Goal: Information Seeking & Learning: Compare options

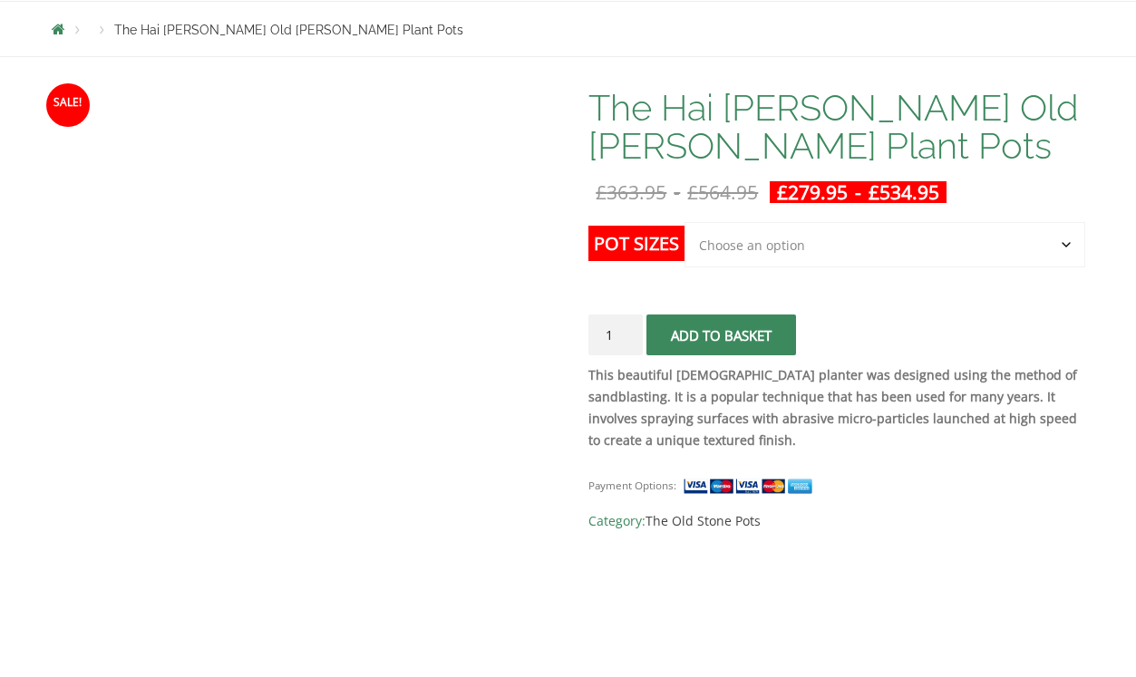
scroll to position [354, 0]
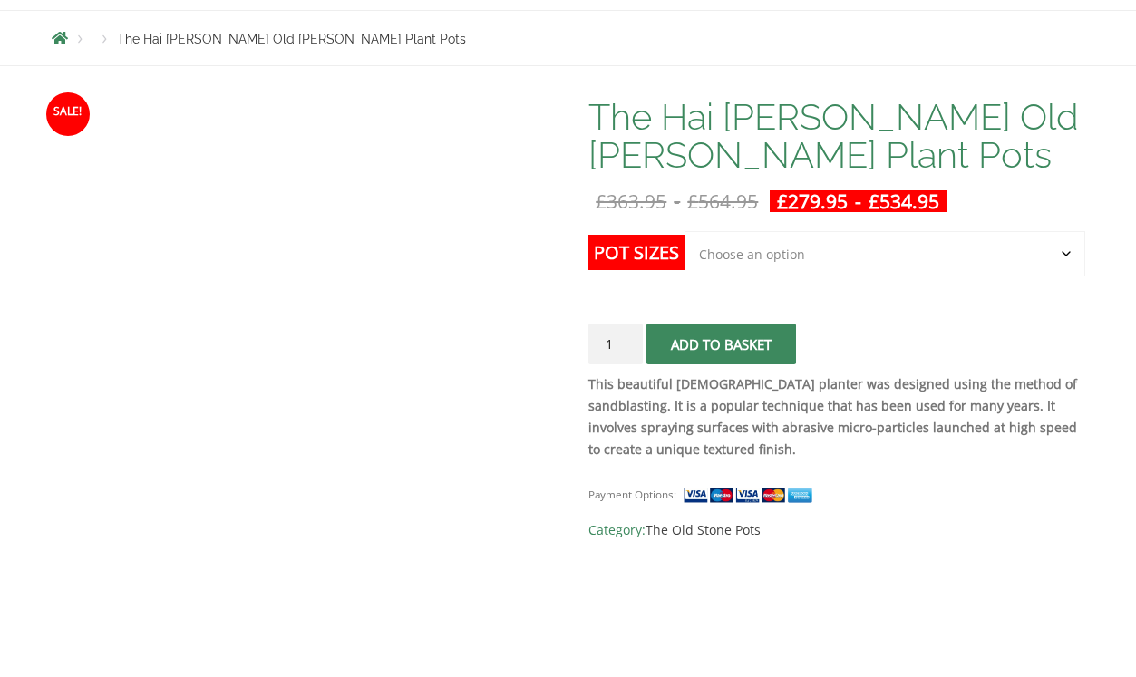
click at [731, 243] on select "Choose an option Click here to buy the 3rd to Largest Pot In The Picture Click …" at bounding box center [885, 253] width 400 height 45
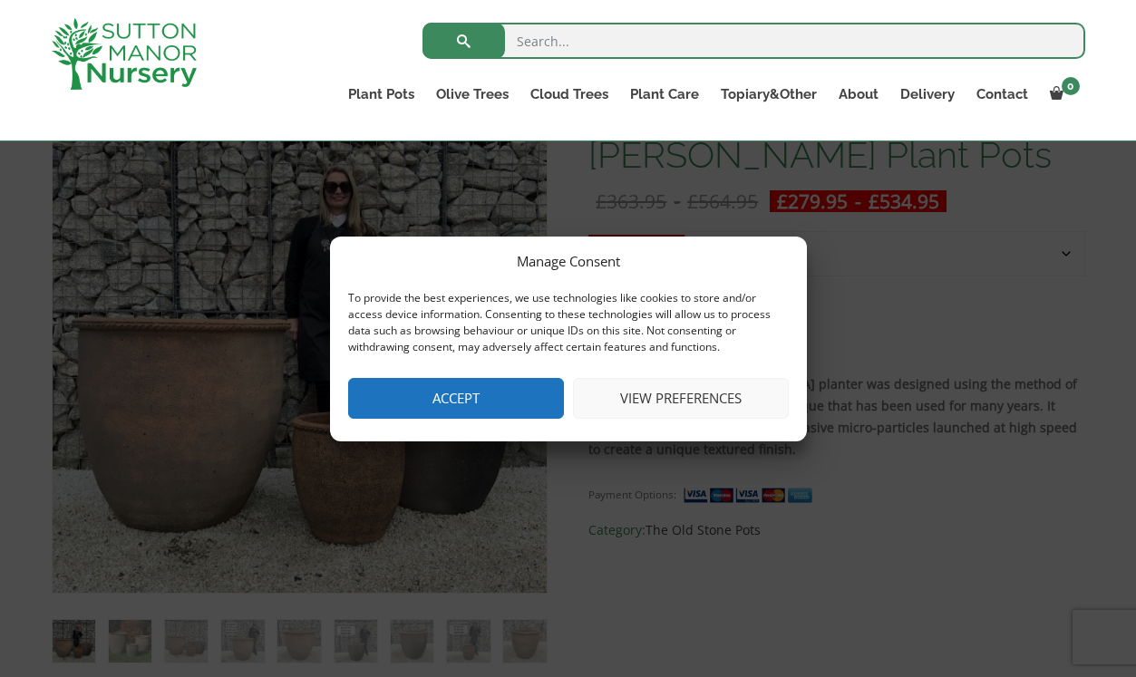
click at [453, 399] on button "Accept" at bounding box center [456, 398] width 216 height 41
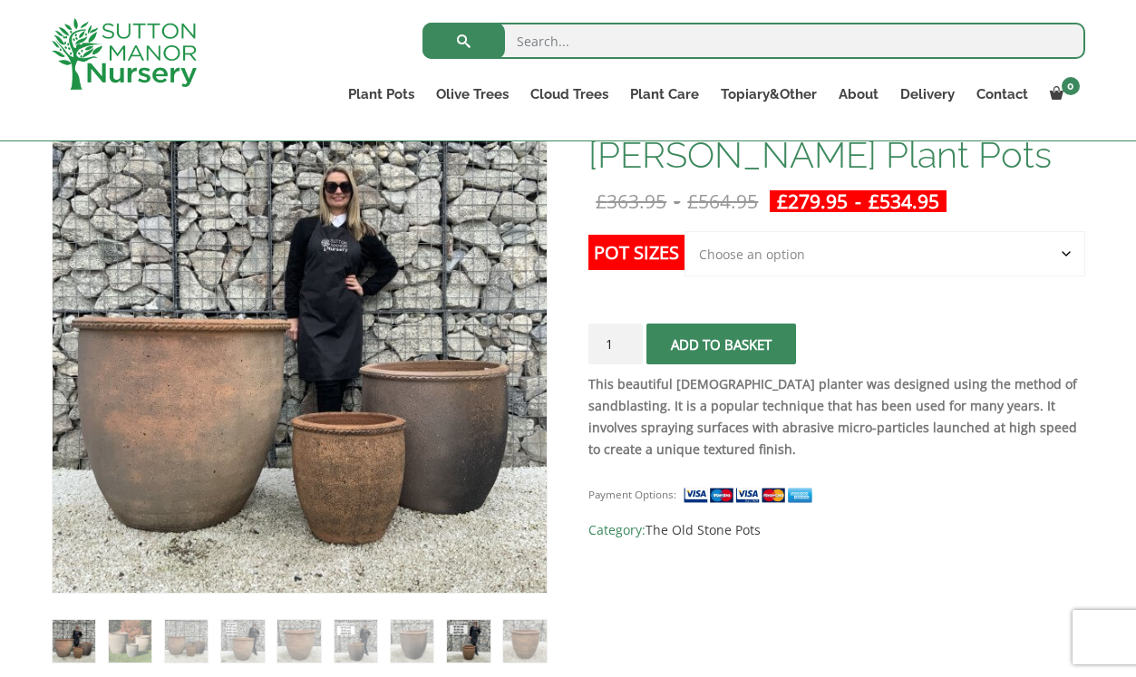
click at [468, 650] on img at bounding box center [468, 641] width 43 height 43
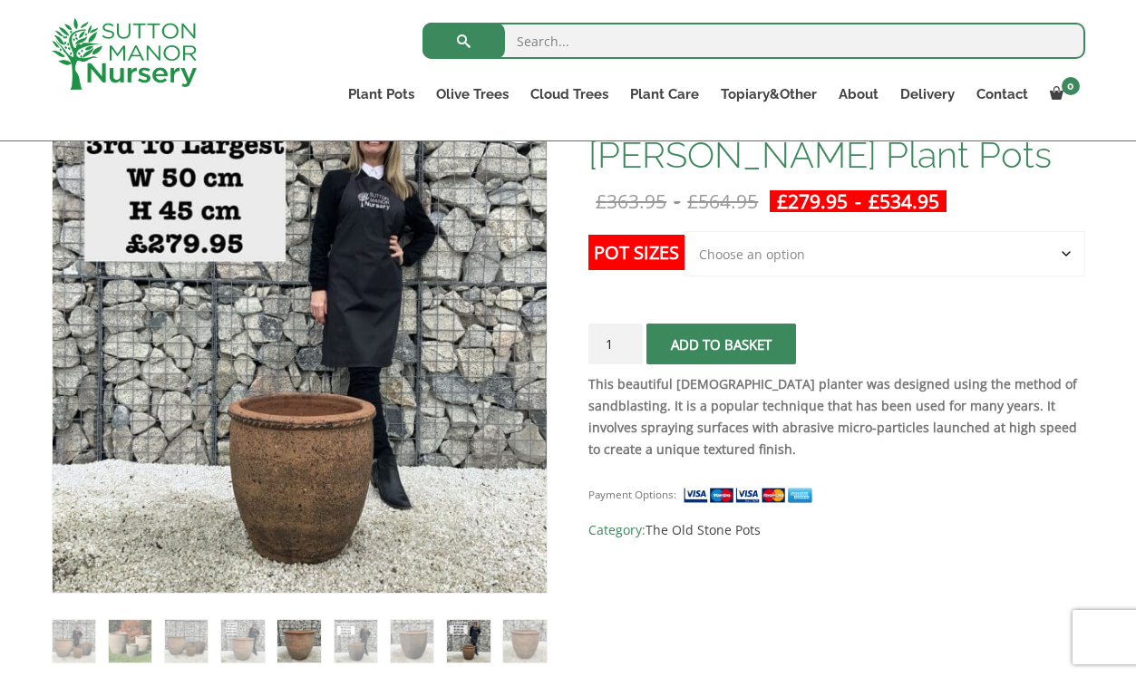
click at [291, 637] on img at bounding box center [298, 641] width 43 height 43
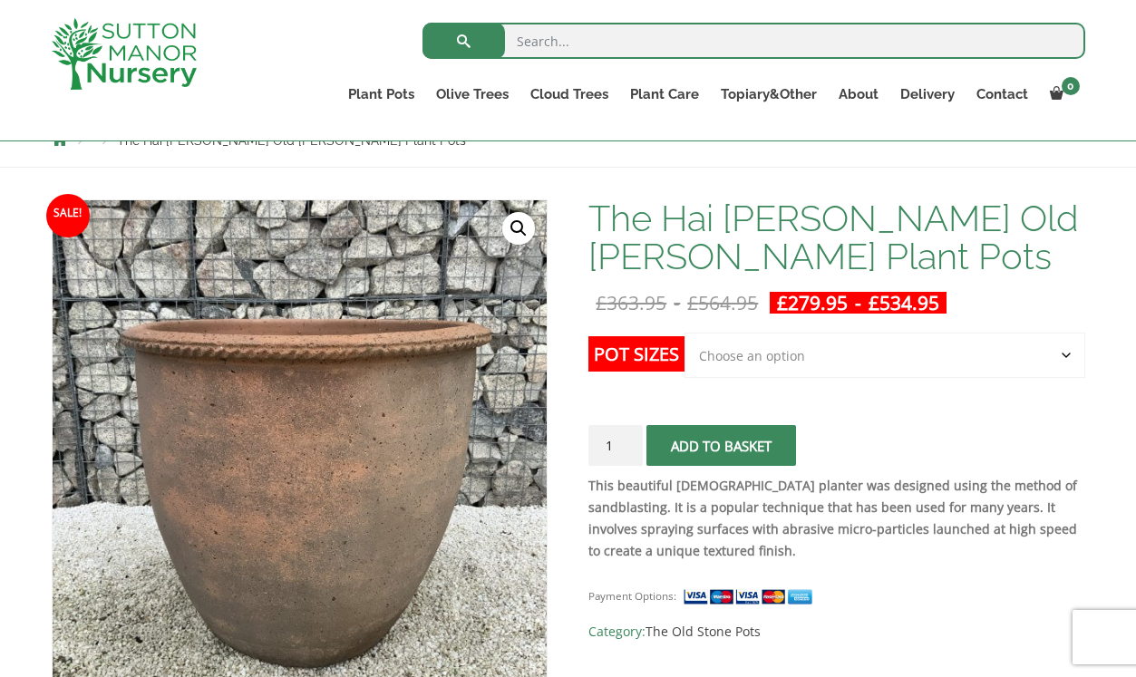
scroll to position [218, 0]
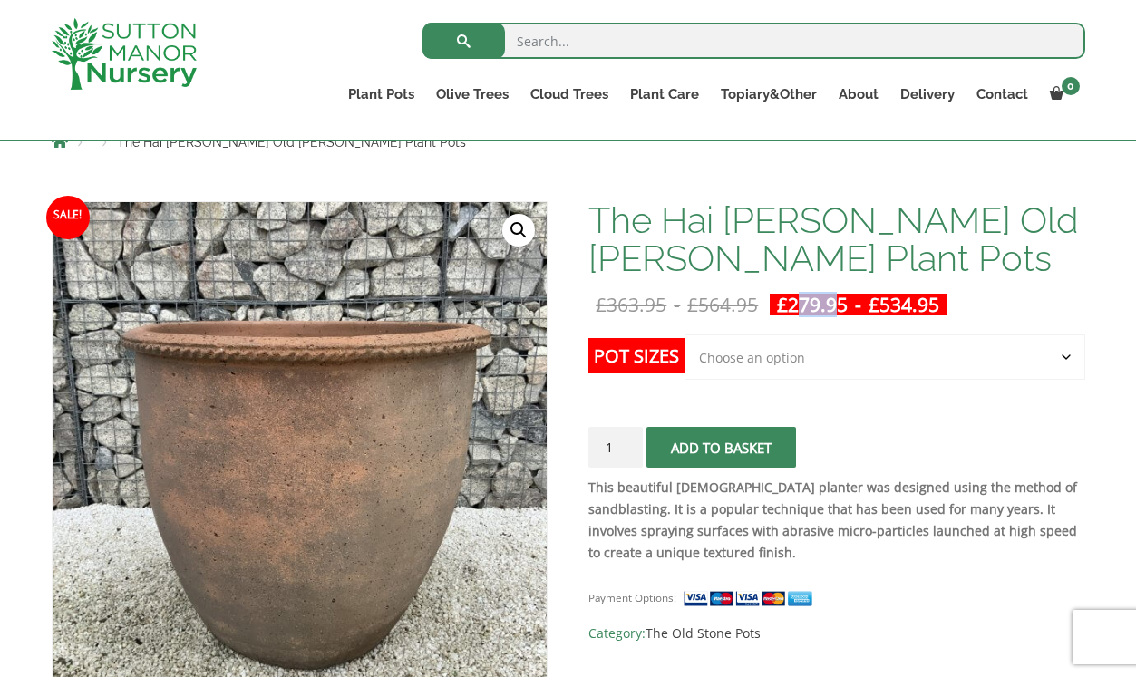
drag, startPoint x: 805, startPoint y: 310, endPoint x: 850, endPoint y: 309, distance: 44.4
click at [848, 309] on bdi "£ 279.95" at bounding box center [812, 304] width 71 height 25
click at [842, 363] on select "Choose an option Click here to buy the 3rd to Largest Pot In The Picture Click …" at bounding box center [885, 357] width 400 height 45
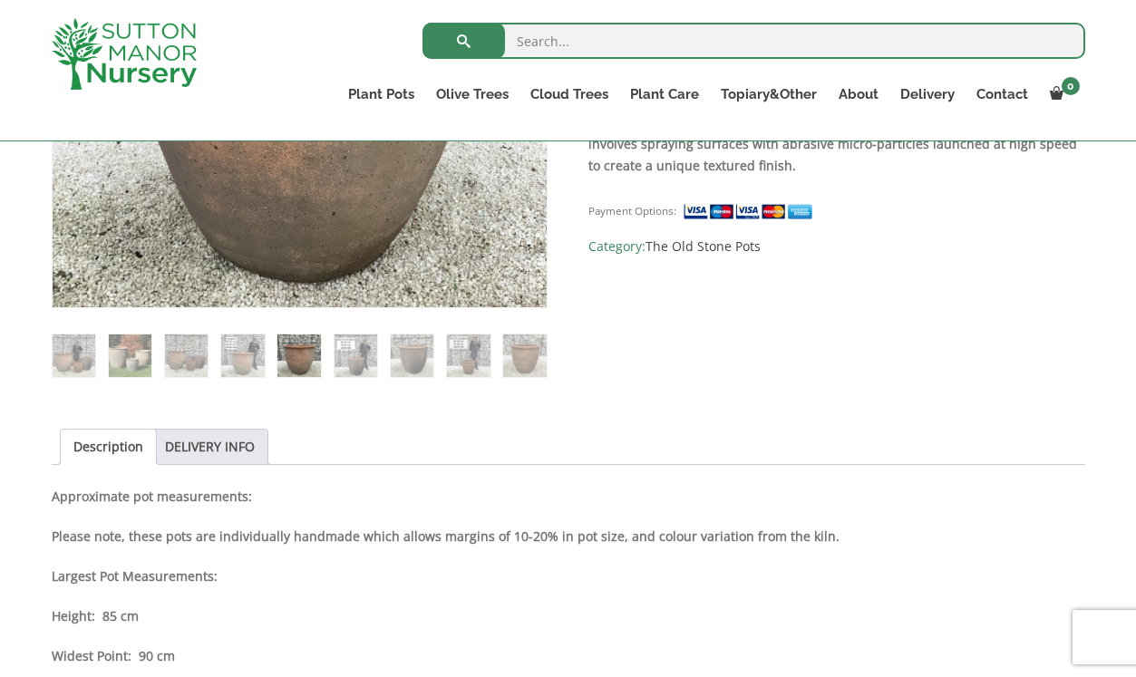
scroll to position [679, 0]
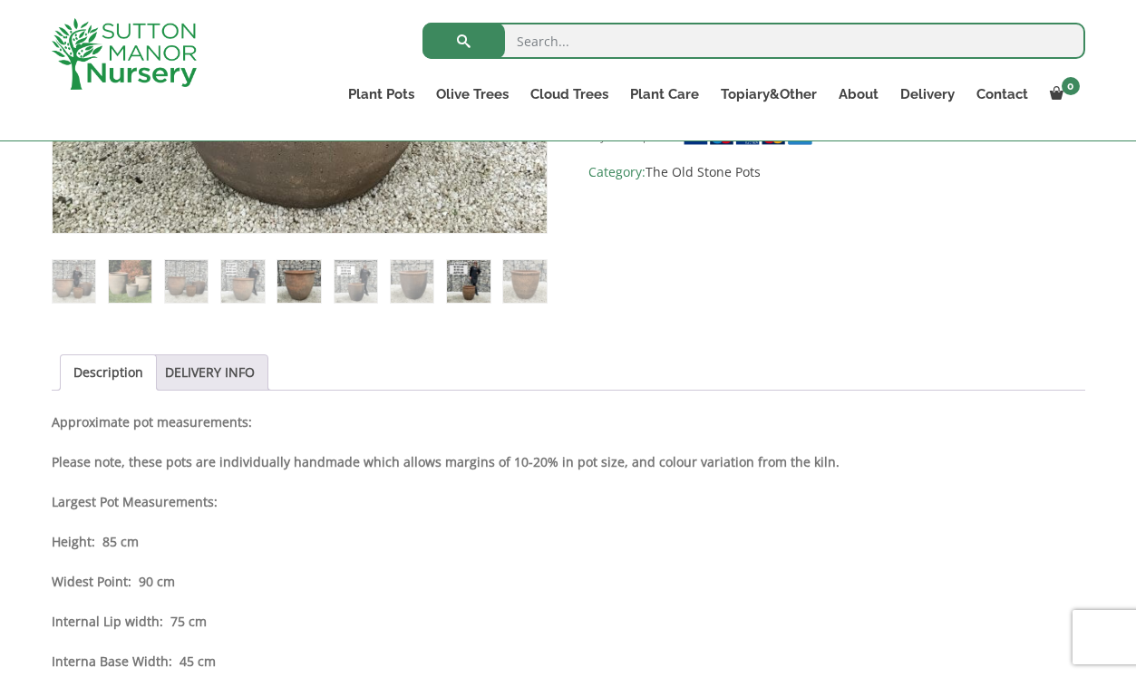
click at [489, 289] on img at bounding box center [468, 281] width 43 height 43
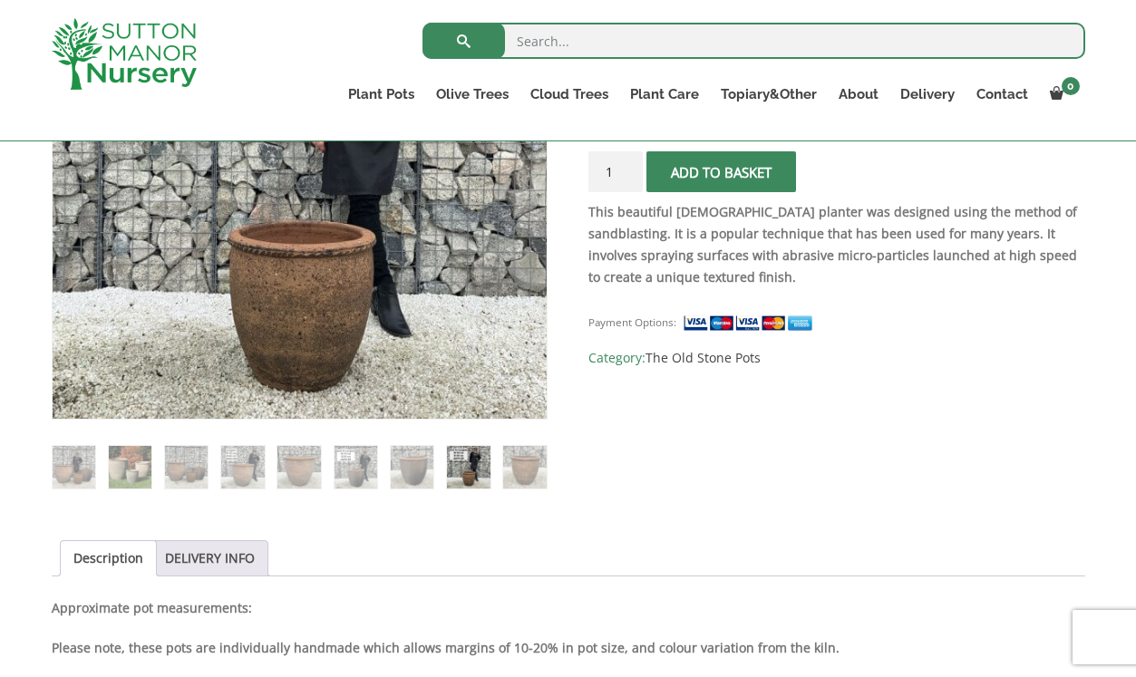
scroll to position [400, 0]
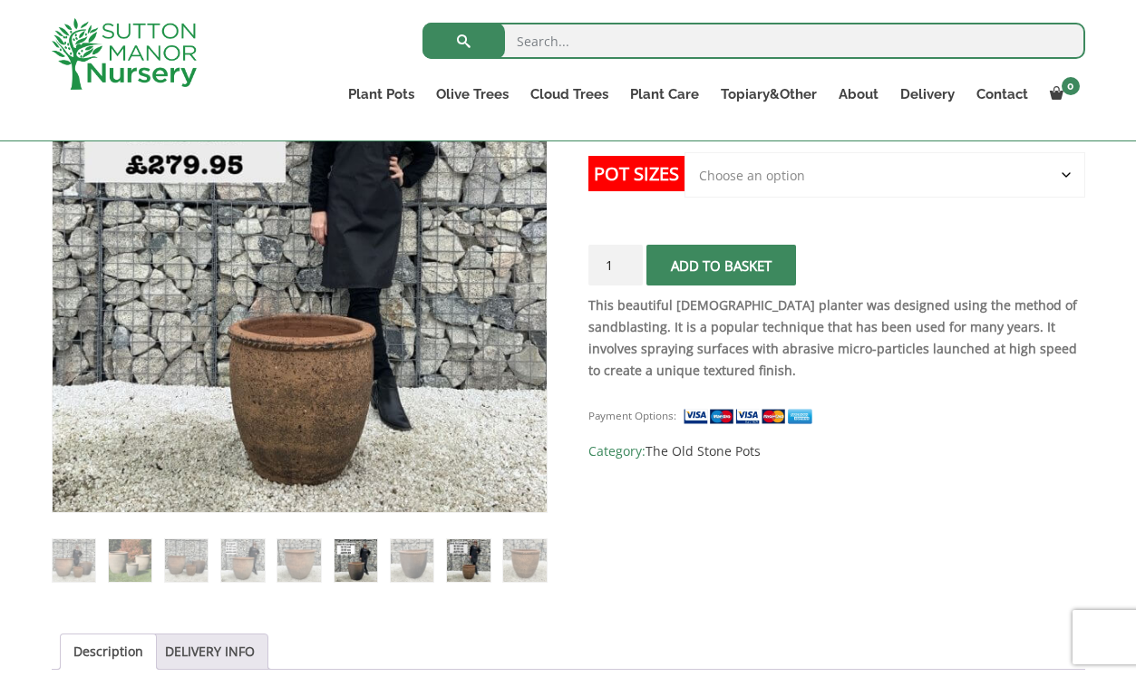
click at [357, 569] on img at bounding box center [356, 560] width 43 height 43
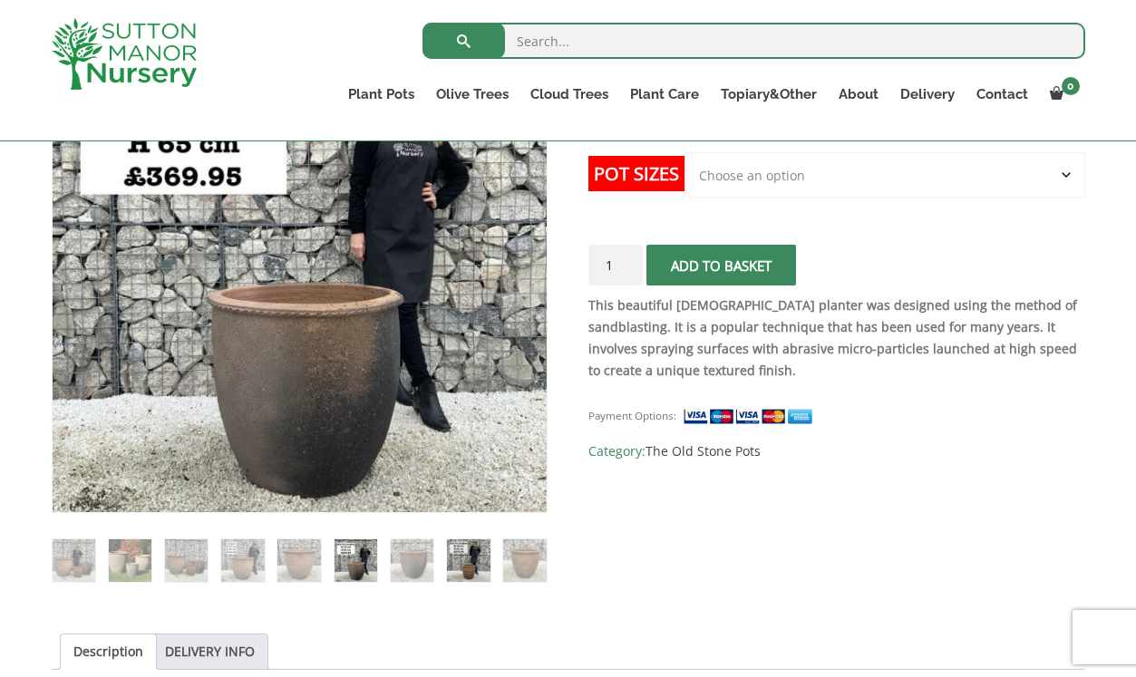
click at [458, 574] on img at bounding box center [468, 560] width 43 height 43
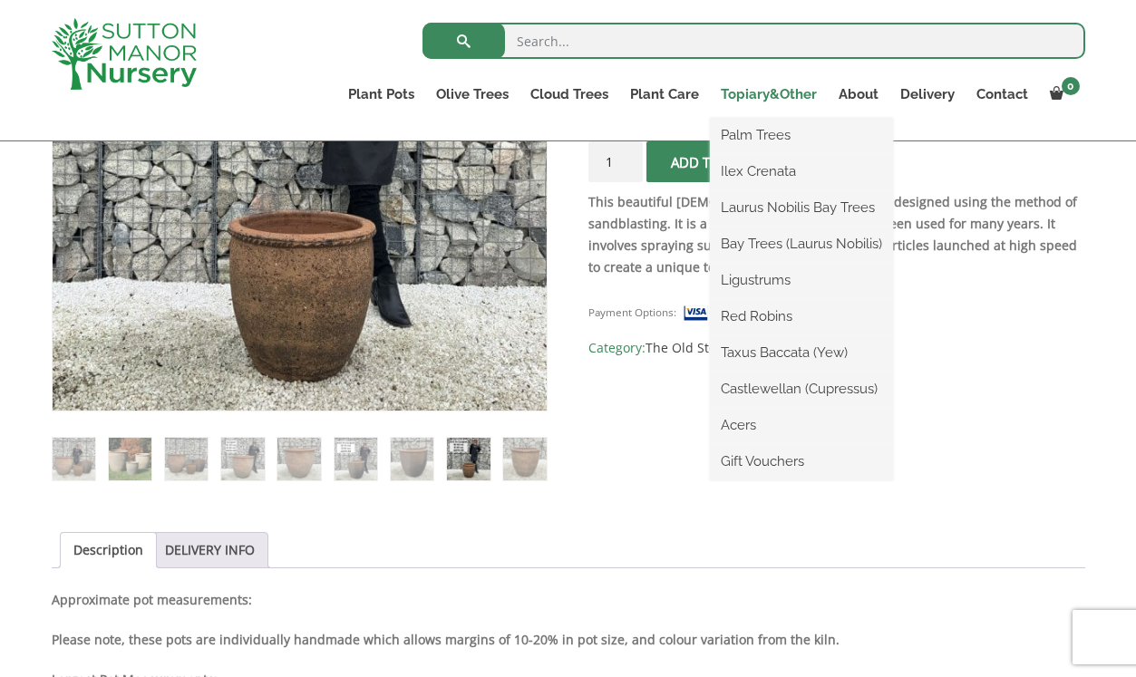
scroll to position [534, 0]
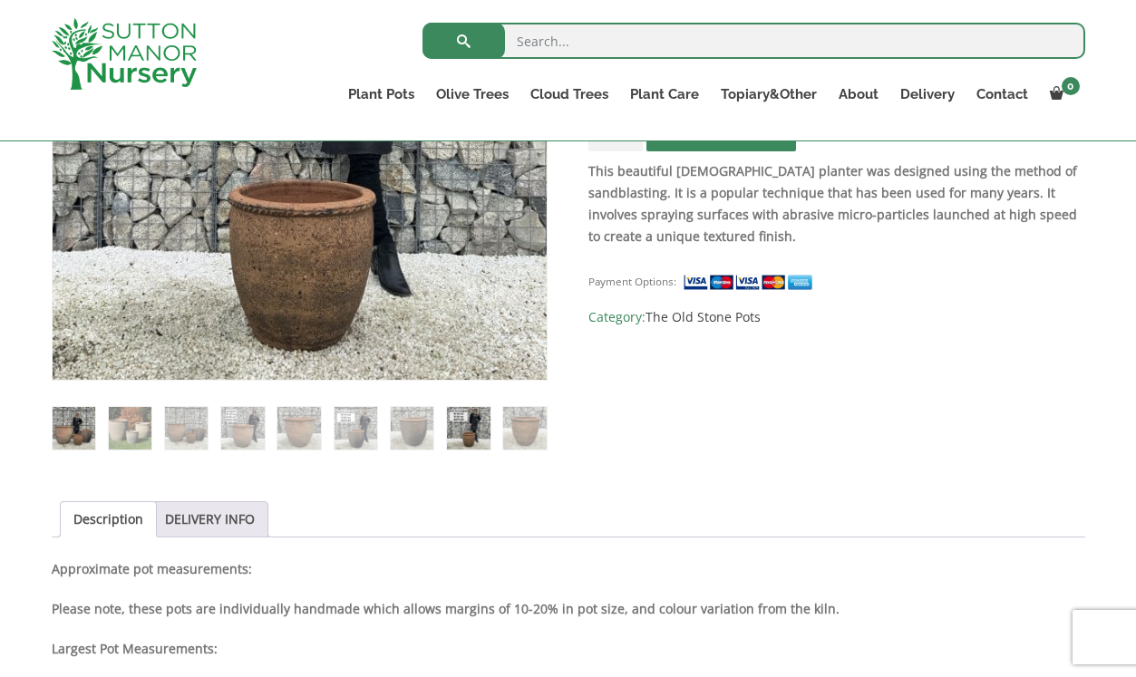
click at [86, 427] on img at bounding box center [74, 428] width 43 height 43
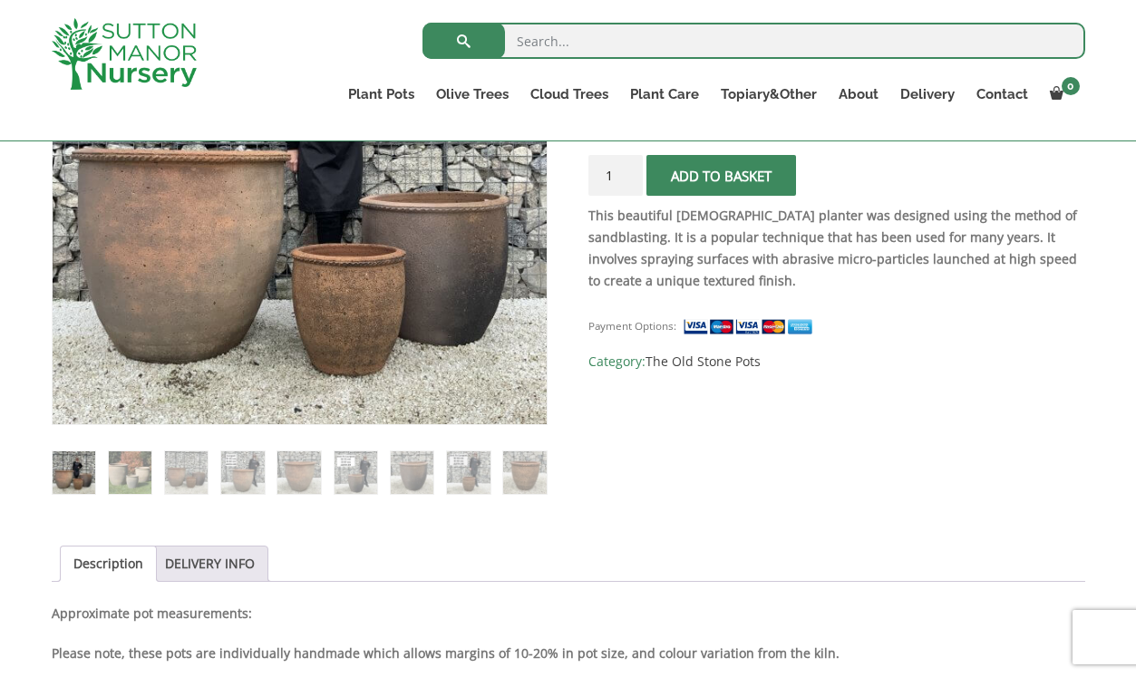
scroll to position [484, 0]
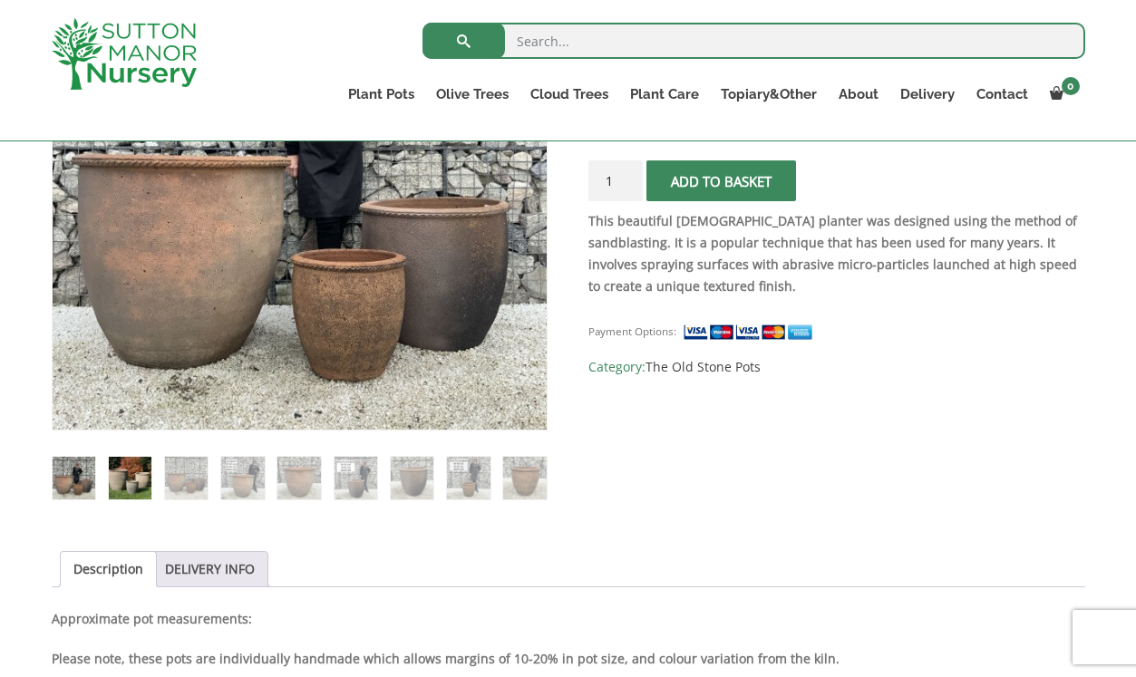
click at [113, 471] on img at bounding box center [130, 478] width 43 height 43
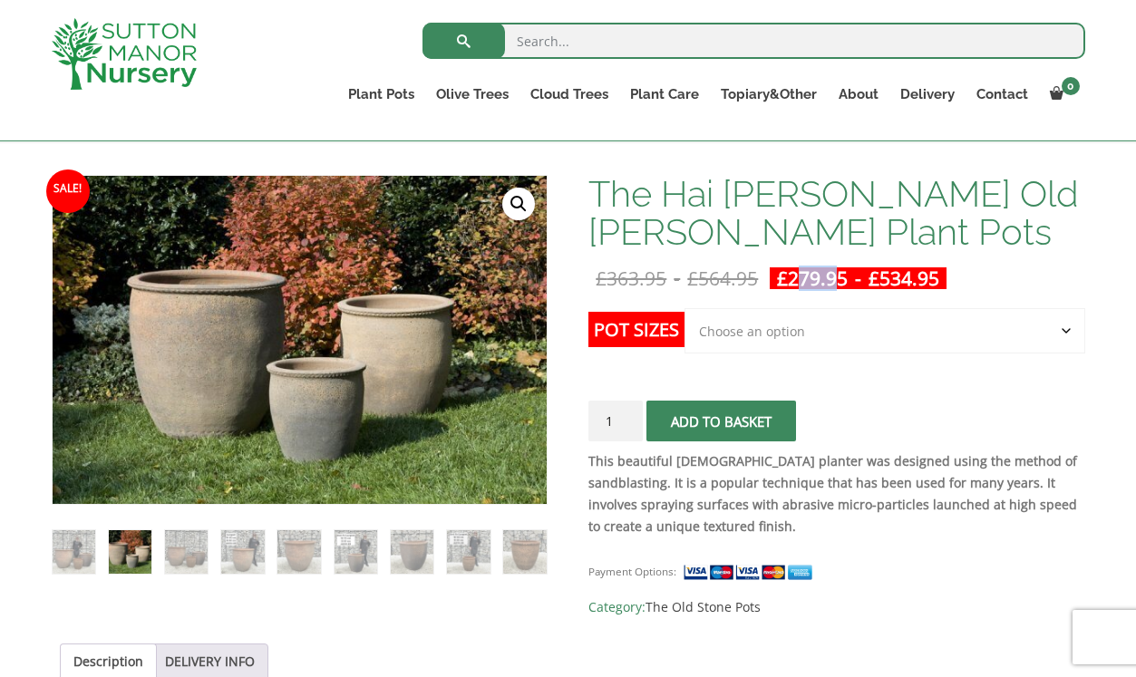
scroll to position [165, 0]
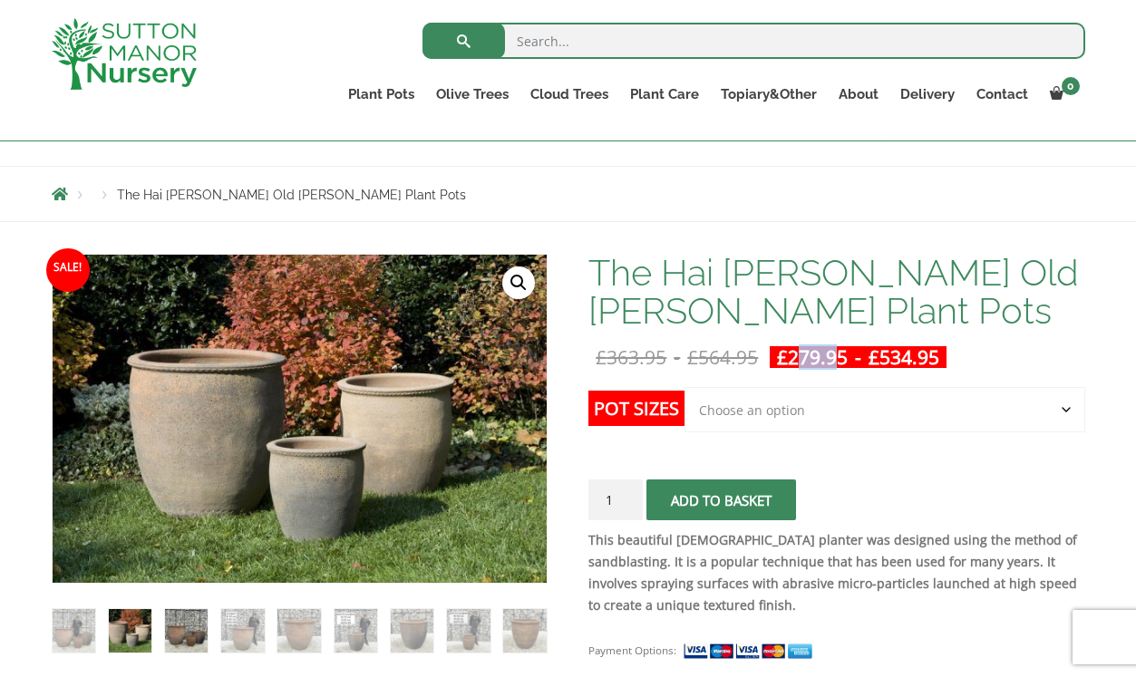
click at [193, 625] on img at bounding box center [186, 630] width 43 height 43
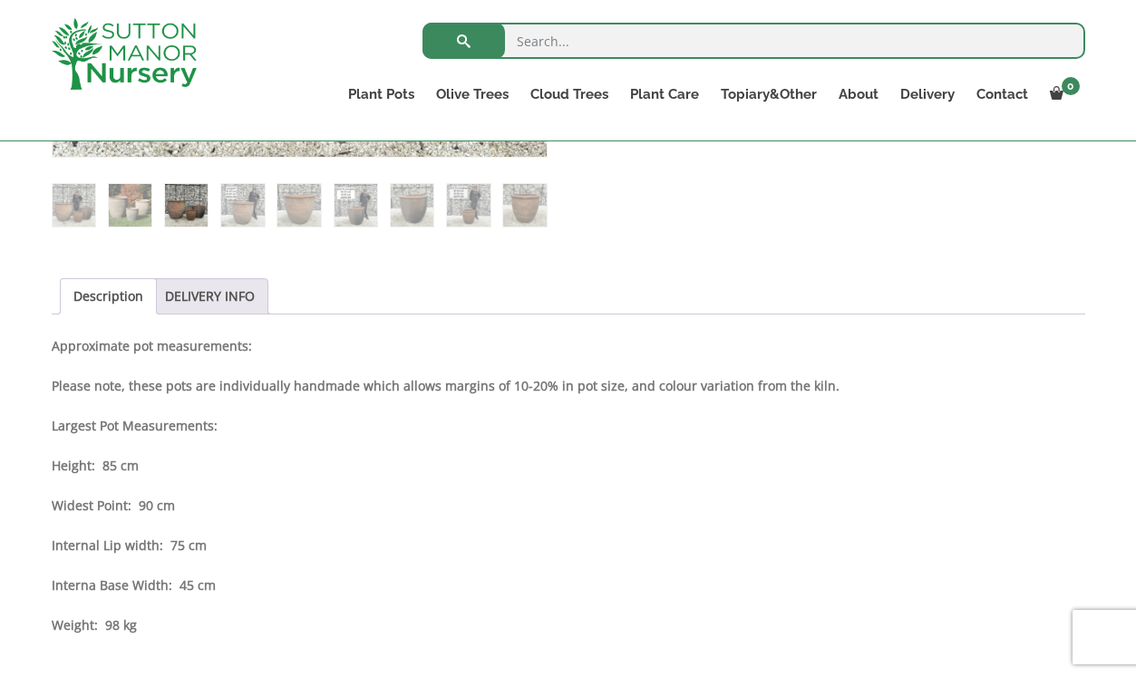
scroll to position [840, 0]
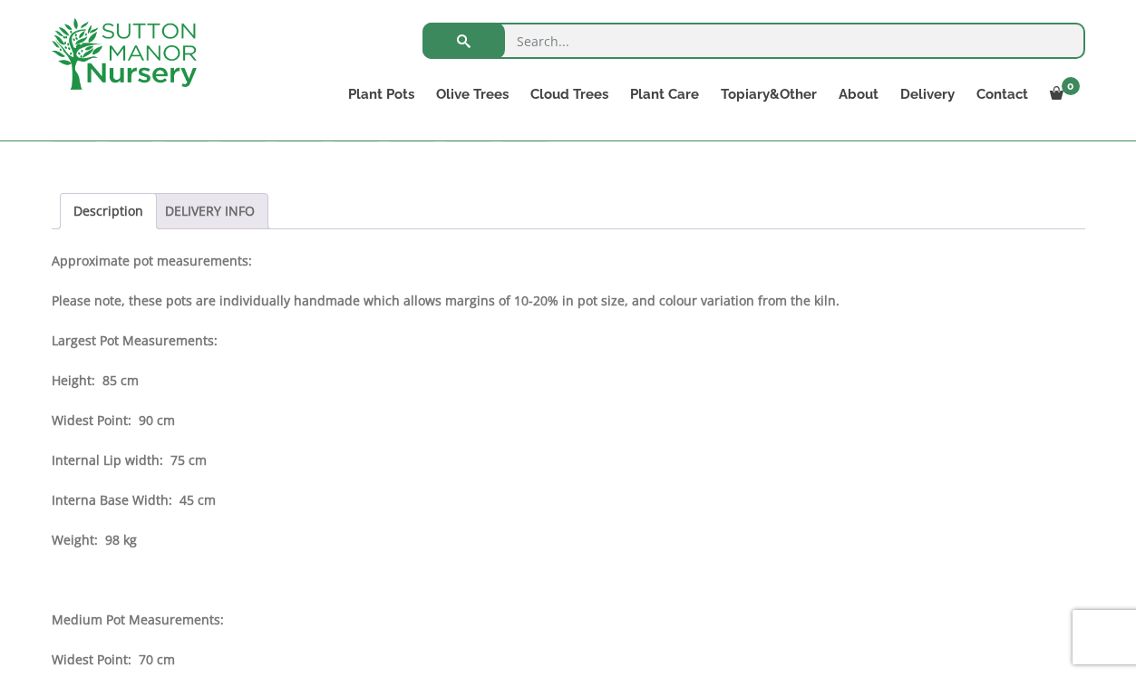
click at [191, 213] on link "DELIVERY INFO" at bounding box center [210, 211] width 90 height 34
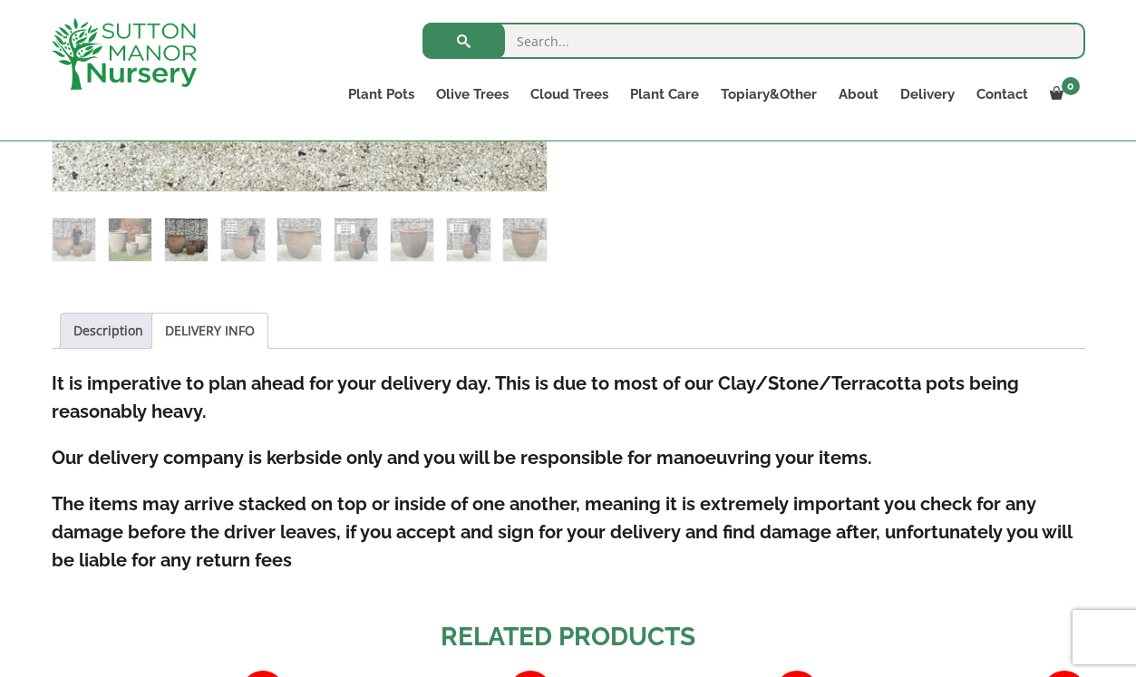
scroll to position [626, 0]
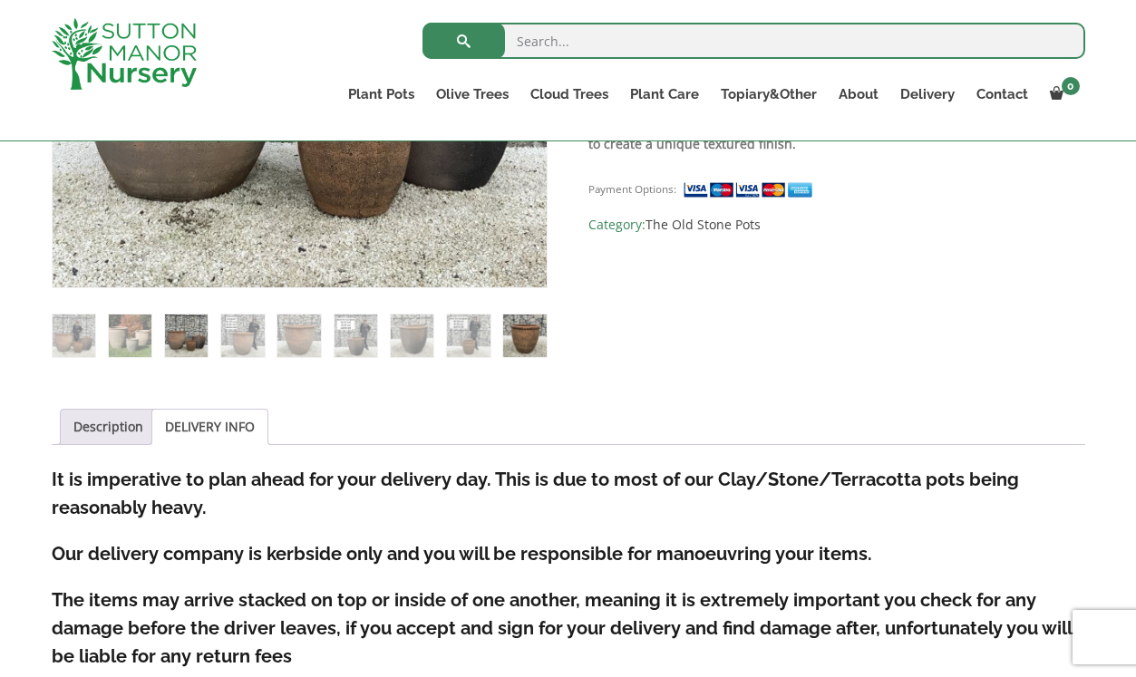
click at [519, 337] on img at bounding box center [524, 336] width 43 height 43
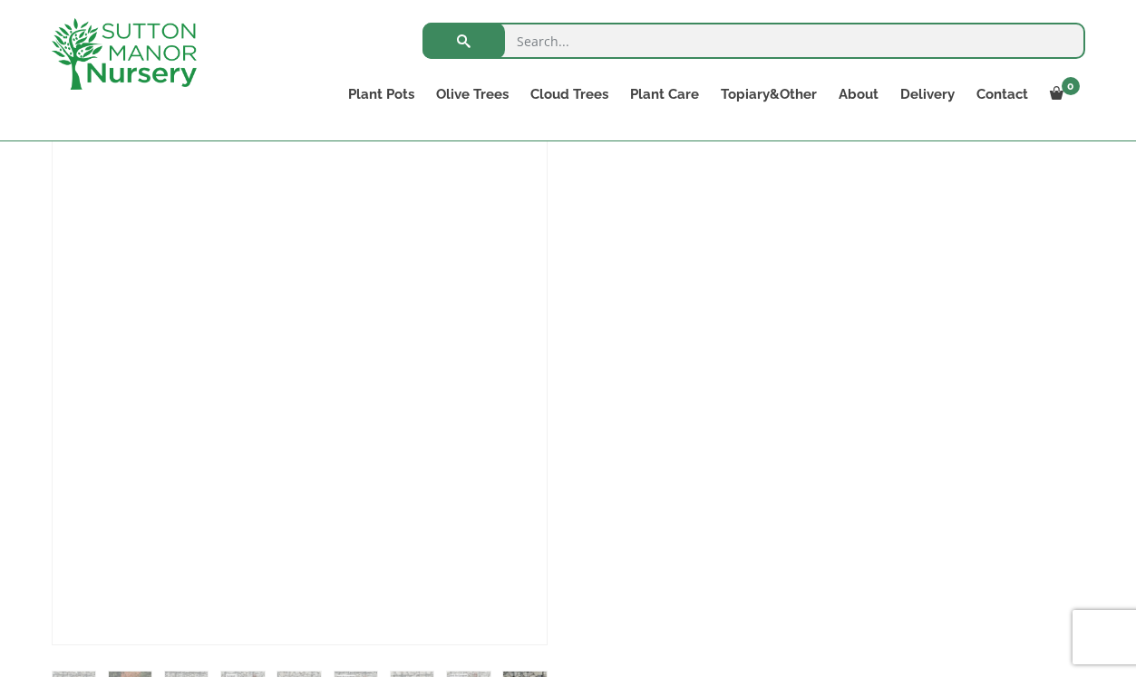
scroll to position [1243, 0]
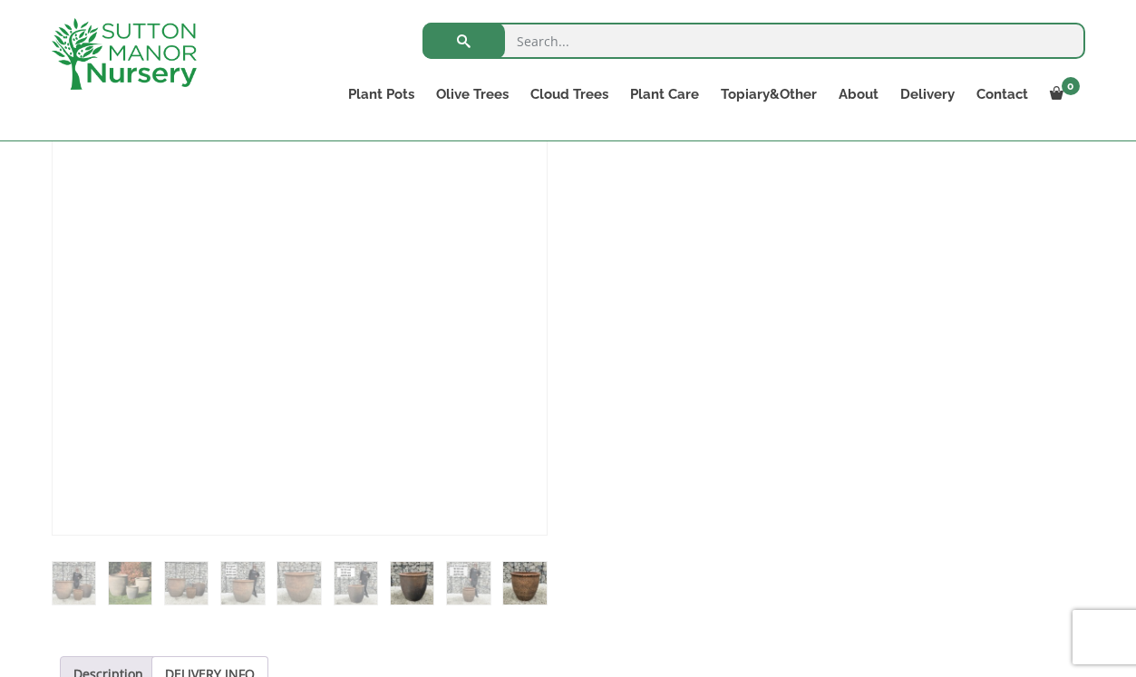
click at [412, 580] on img at bounding box center [412, 583] width 43 height 43
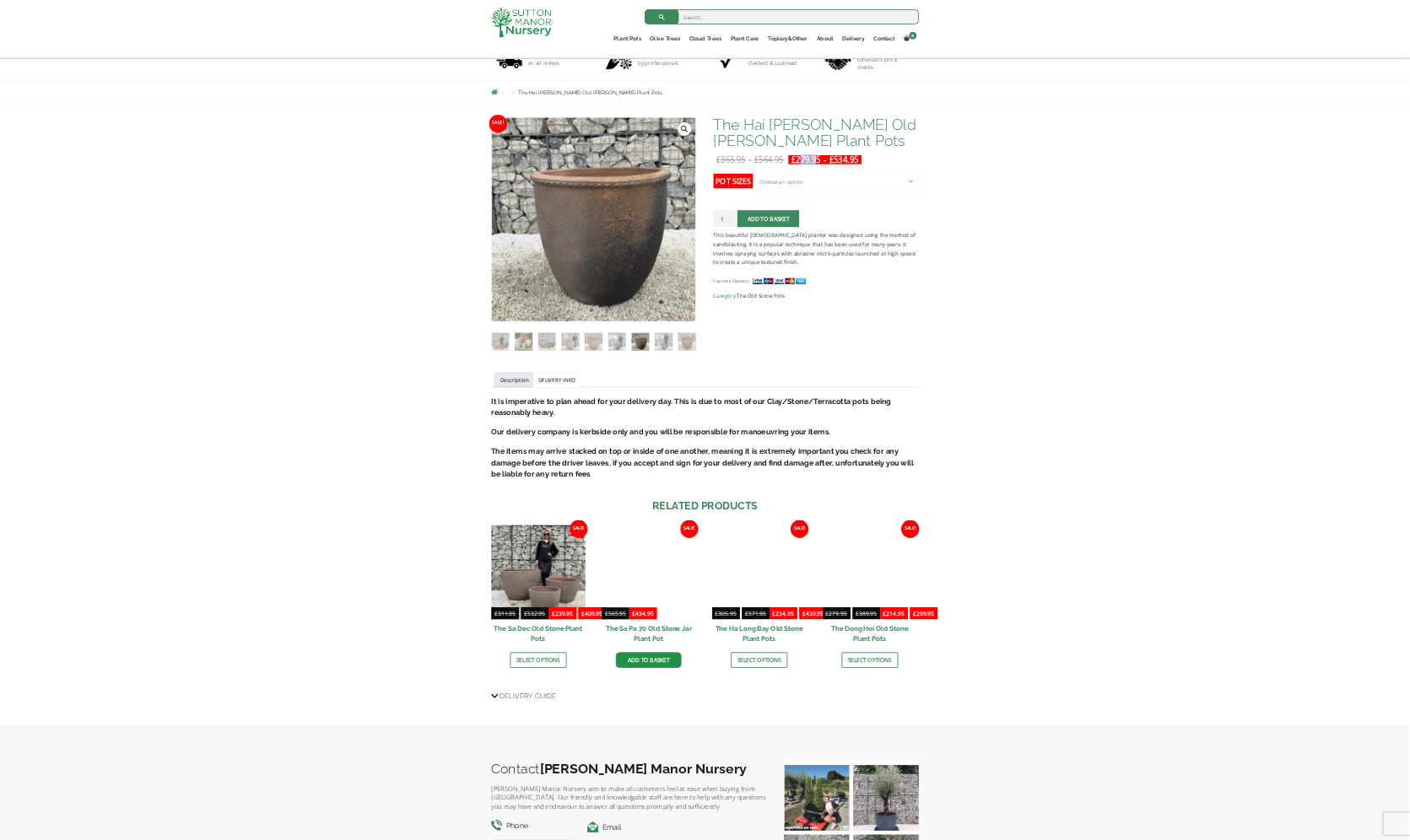
scroll to position [137, 0]
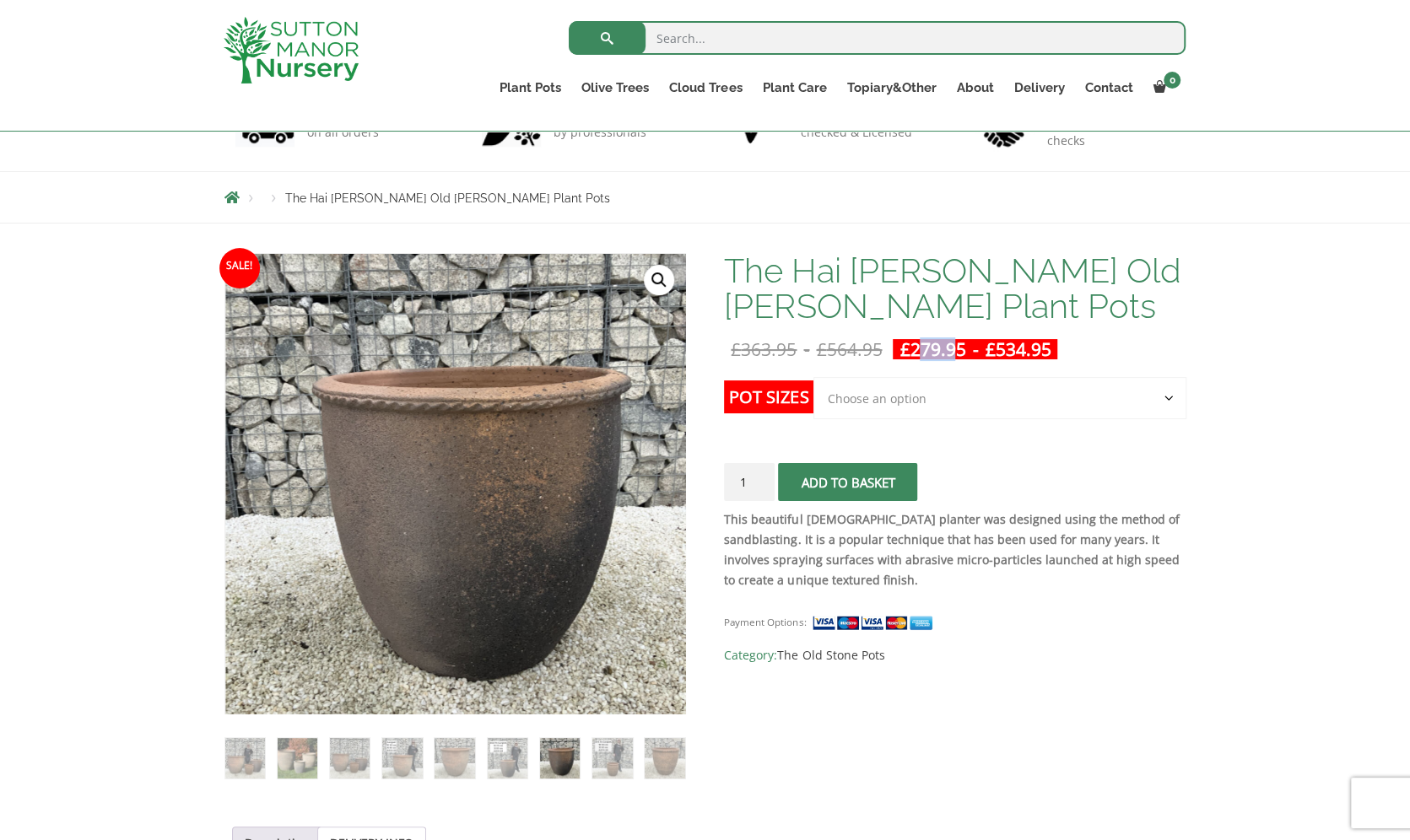
click at [953, 384] on select "Choose an option Click here to buy the 3rd to Largest Pot In The Picture Click …" at bounding box center [1000, 397] width 372 height 42
click at [813, 377] on select "Choose an option Click here to buy the 3rd to Largest Pot In The Picture Click …" at bounding box center [1000, 397] width 372 height 42
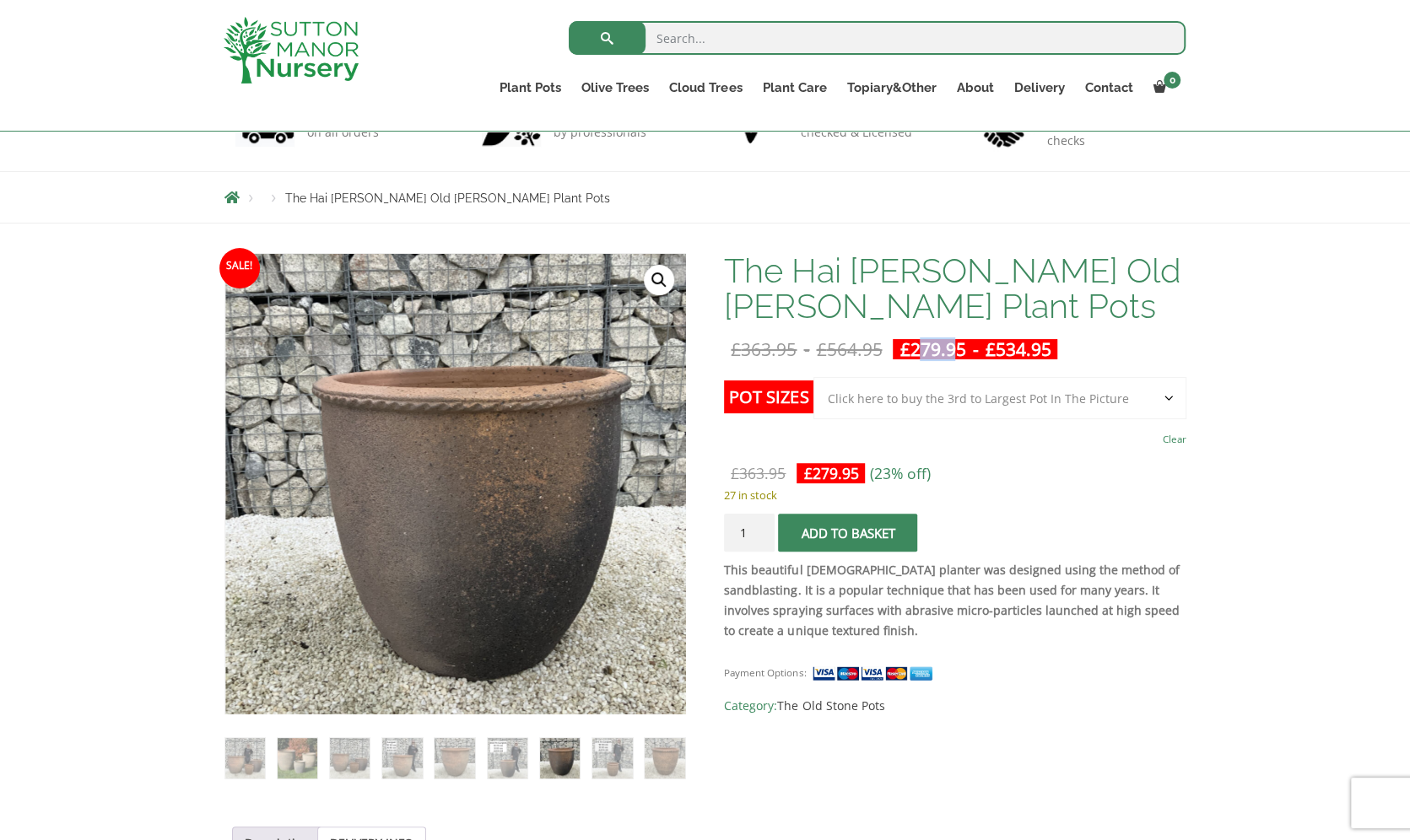
click at [891, 406] on select "Choose an option Click here to buy the 3rd to Largest Pot In The Picture Click …" at bounding box center [1000, 397] width 372 height 42
click at [813, 377] on select "Choose an option Click here to buy the 3rd to Largest Pot In The Picture Click …" at bounding box center [1000, 397] width 372 height 42
click at [893, 411] on select "Choose an option Click here to buy the 3rd to Largest Pot In The Picture Click …" at bounding box center [1000, 397] width 372 height 42
click at [813, 377] on select "Choose an option Click here to buy the 3rd to Largest Pot In The Picture Click …" at bounding box center [1000, 397] width 372 height 42
select select "Click here to buy the 3rd to Largest Pot In The Picture"
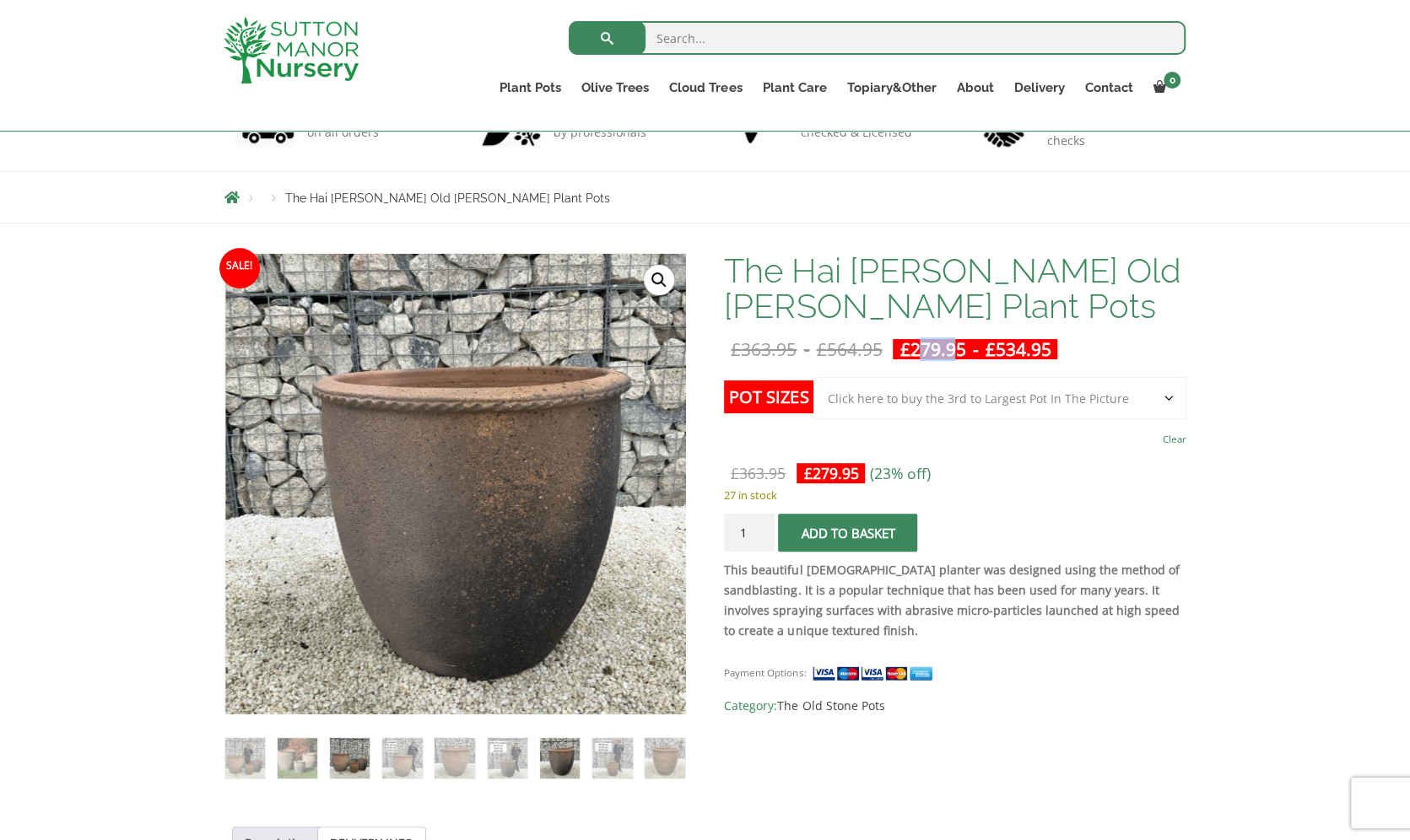
click at [338, 629] on img at bounding box center [350, 757] width 40 height 40
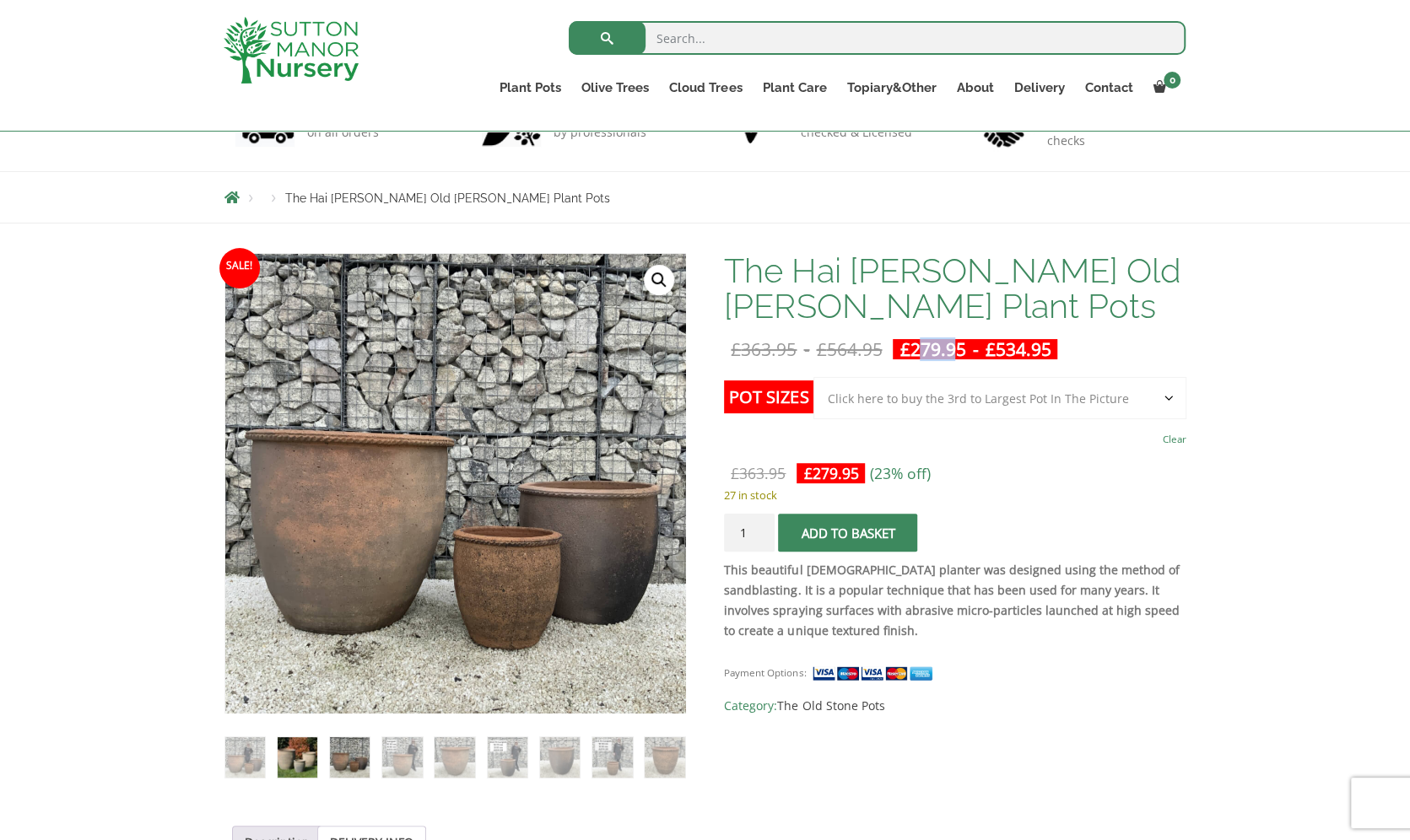
click at [307, 629] on img at bounding box center [297, 756] width 40 height 40
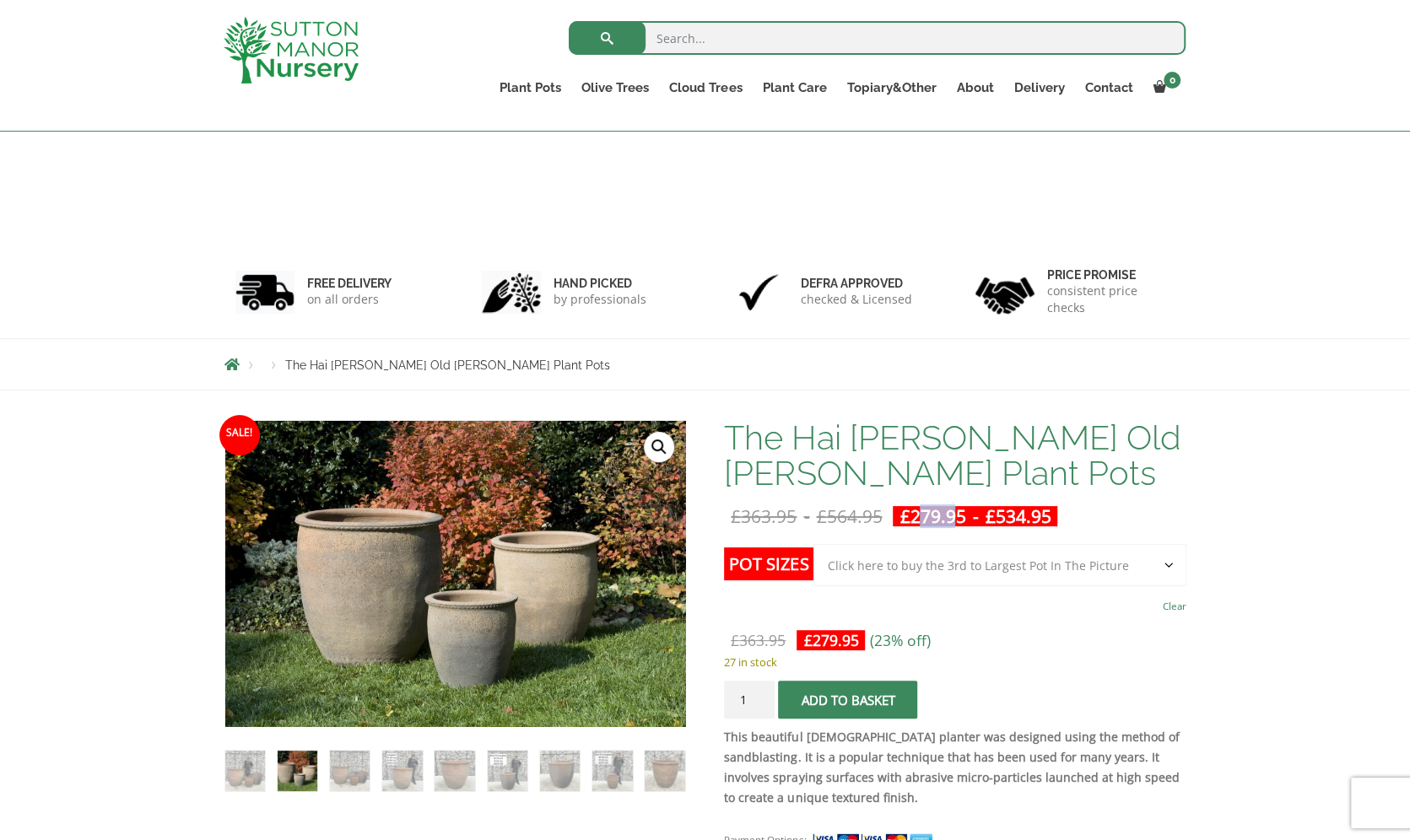
scroll to position [344, 0]
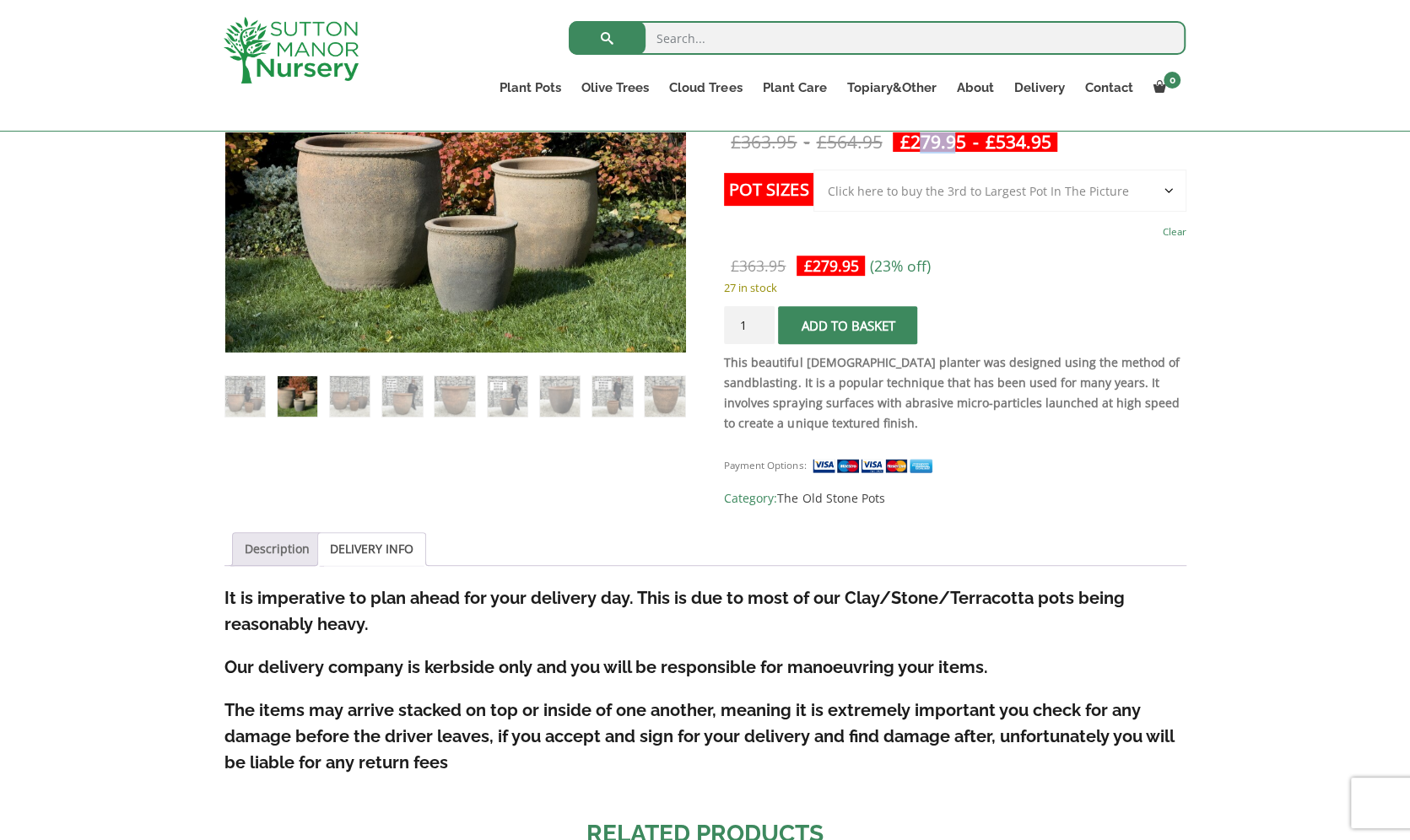
click at [279, 549] on link "Description" at bounding box center [277, 549] width 65 height 32
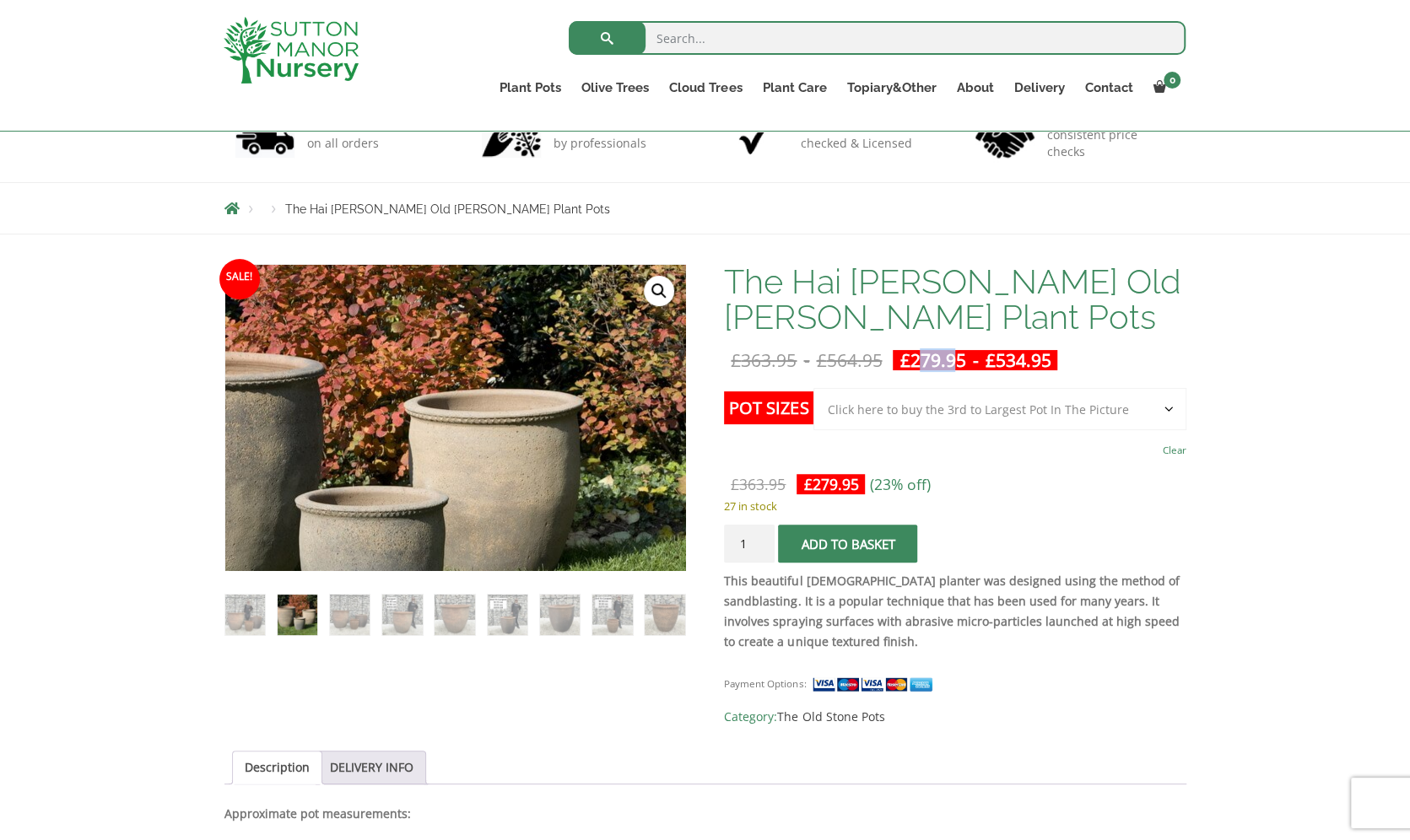
scroll to position [127, 0]
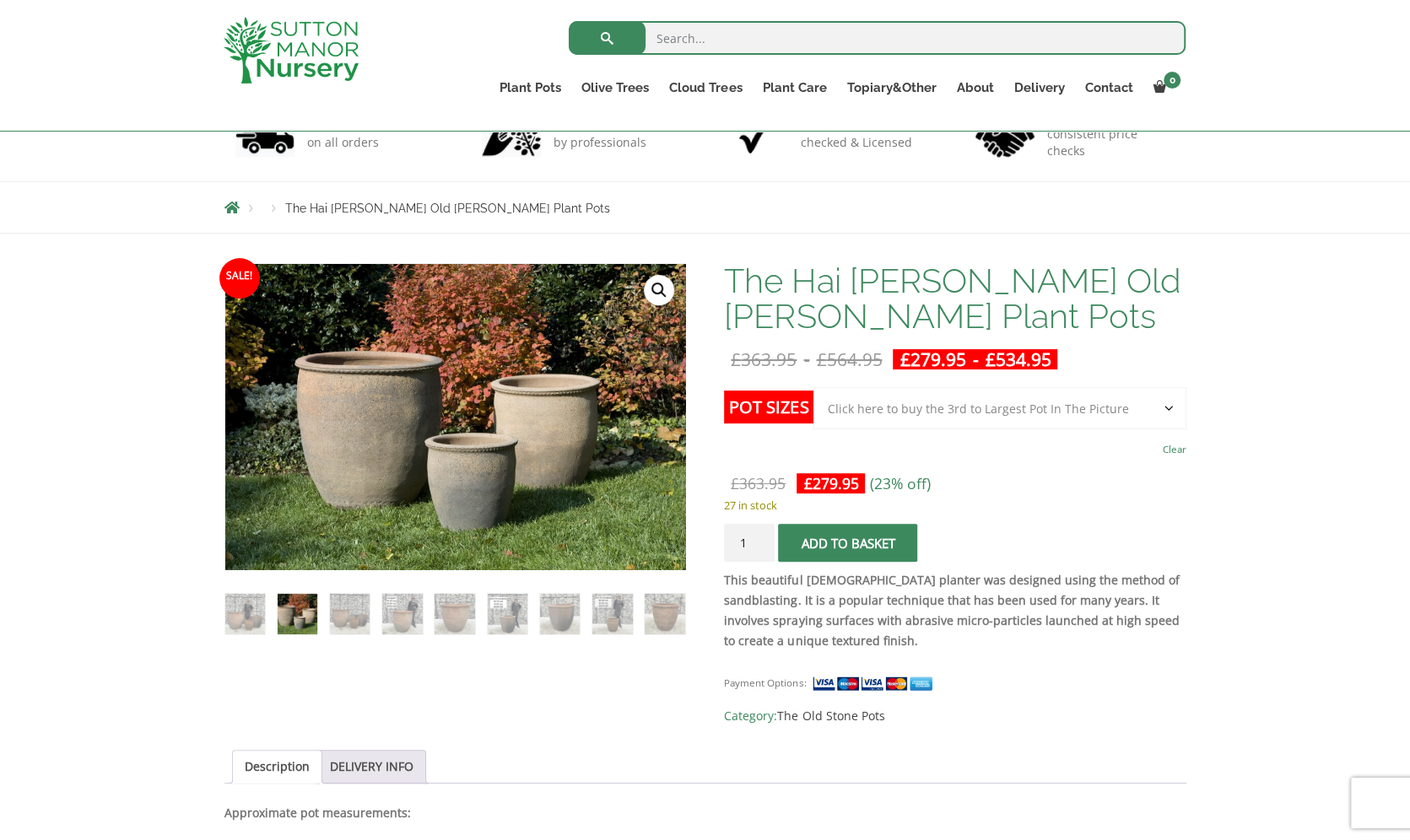
click at [665, 623] on img at bounding box center [665, 613] width 40 height 40
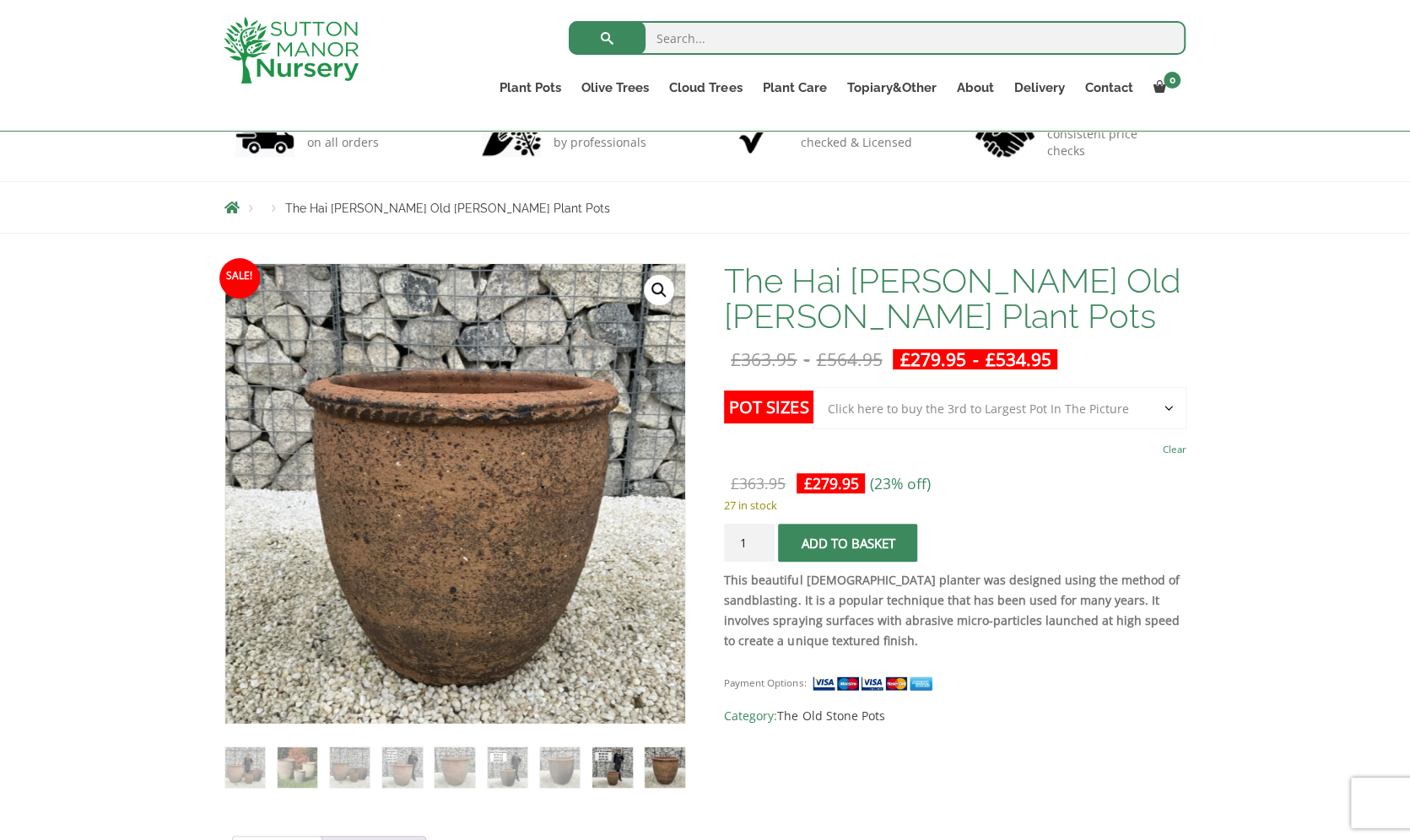
click at [616, 629] on img at bounding box center [611, 767] width 40 height 40
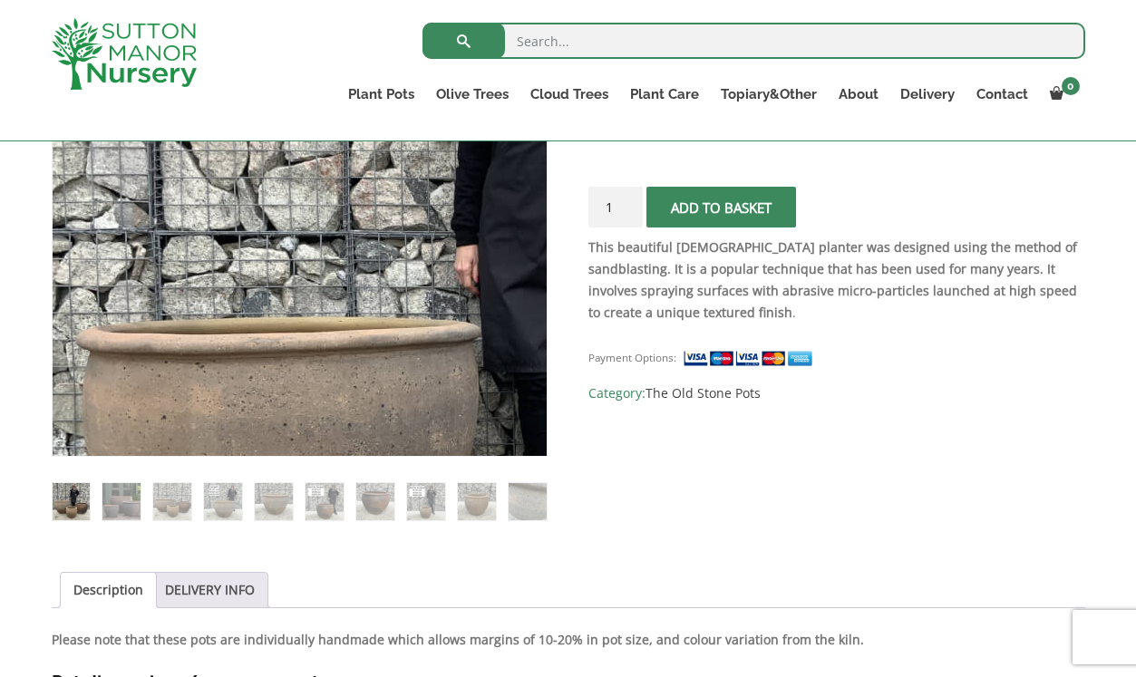
scroll to position [461, 0]
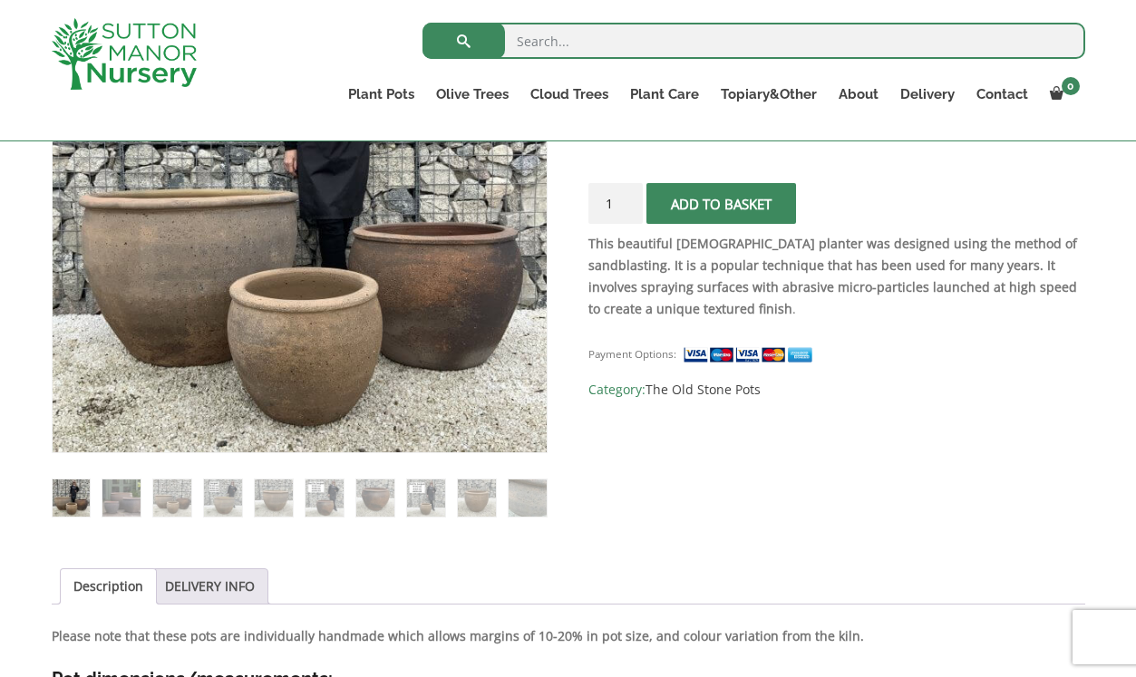
click at [68, 499] on img at bounding box center [71, 498] width 37 height 37
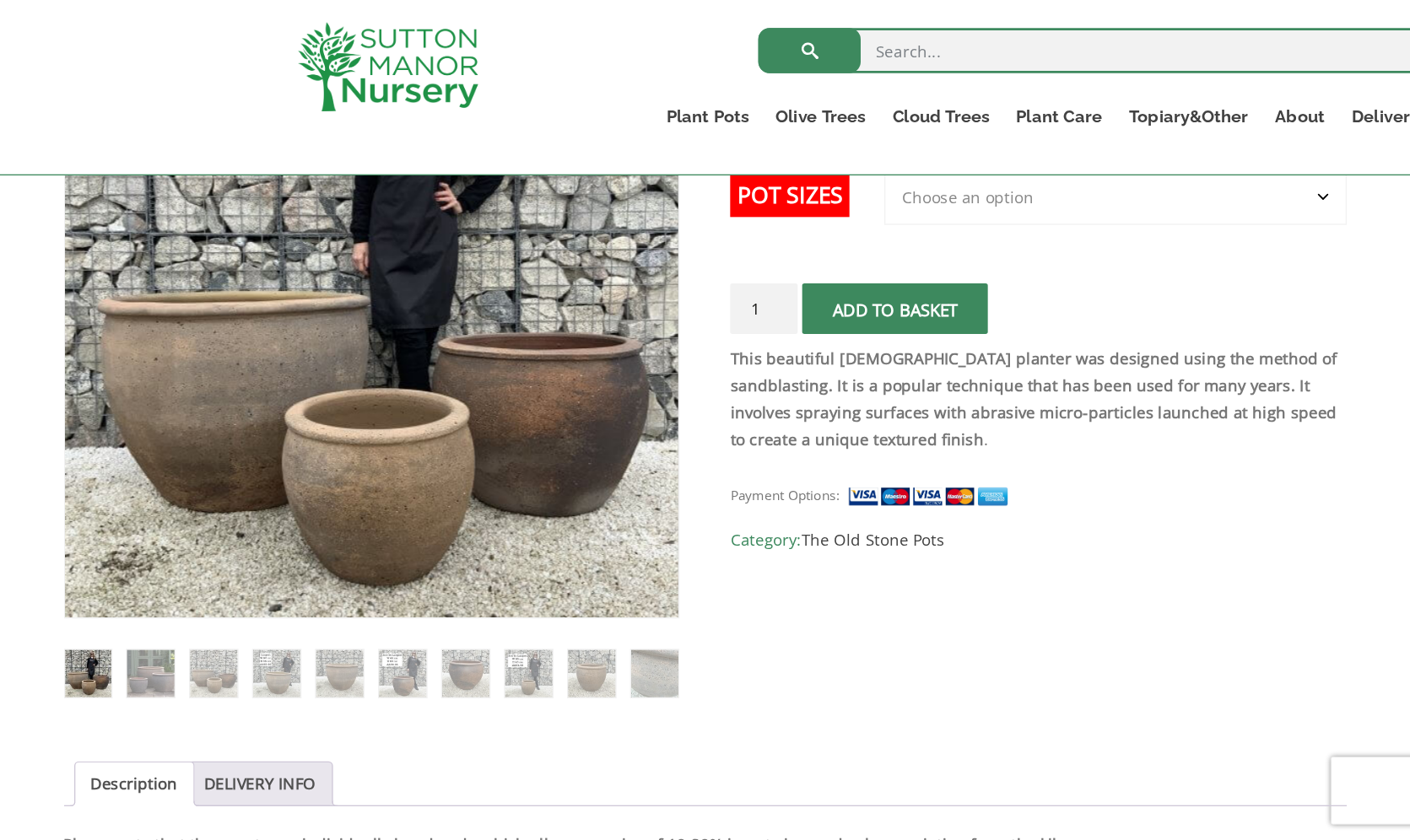
scroll to position [387, 0]
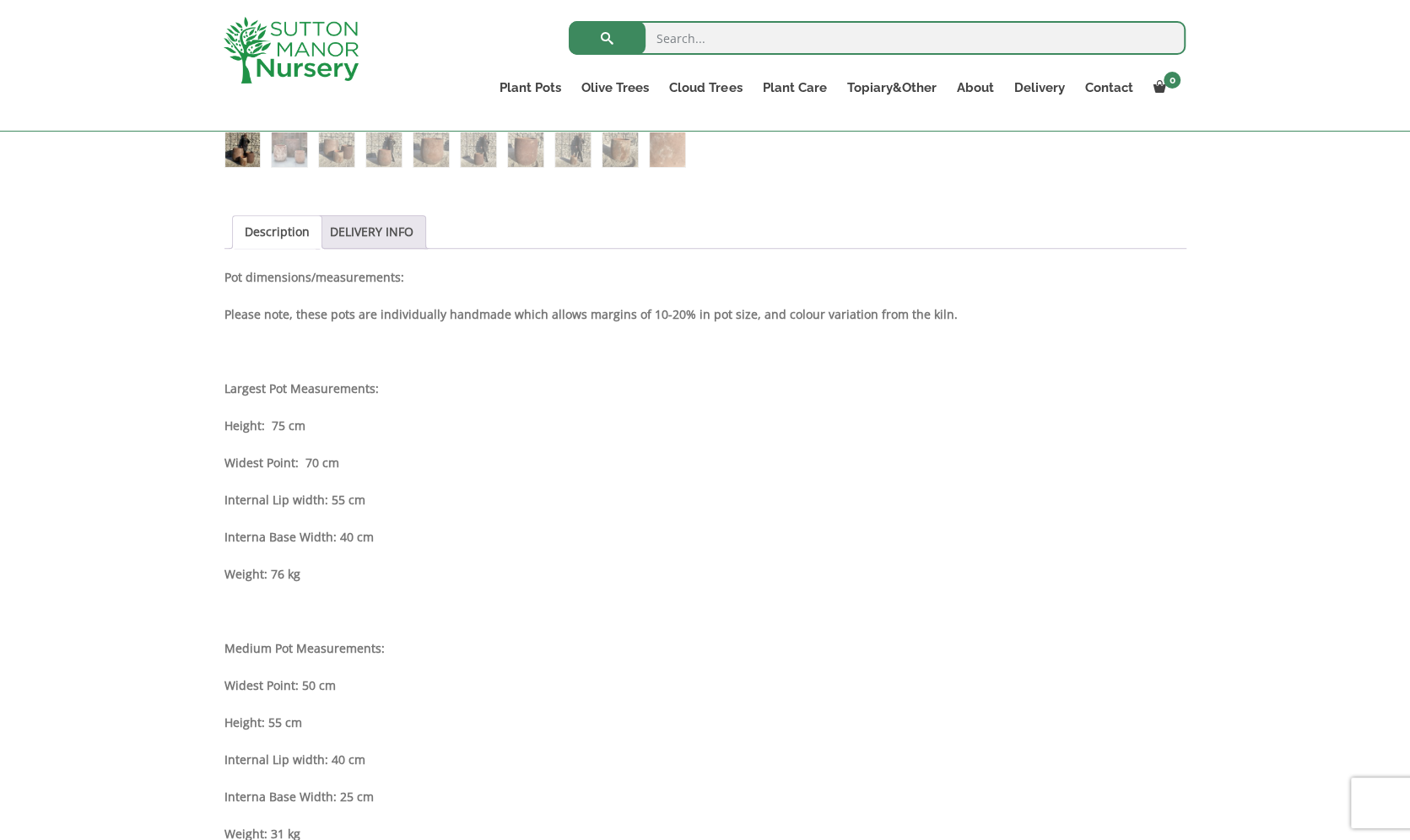
scroll to position [871, 0]
